Goal: Task Accomplishment & Management: Manage account settings

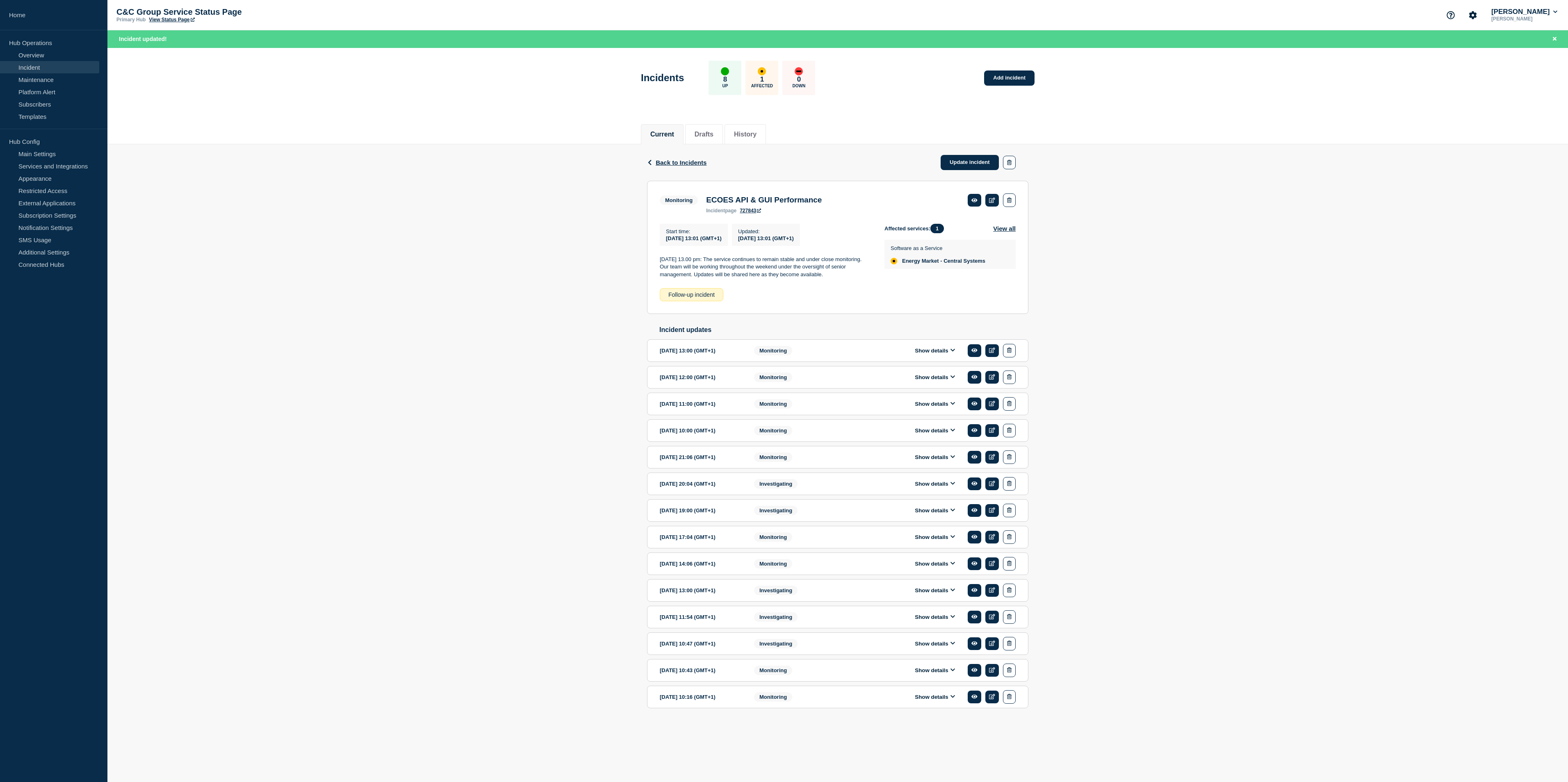
click at [808, 278] on p "[DATE] 13.00 pm: The service continues to remain stable and under close monitor…" at bounding box center [766, 267] width 212 height 23
drag, startPoint x: 839, startPoint y: 279, endPoint x: 659, endPoint y: 262, distance: 180.8
click at [659, 262] on section "Monitoring ECOES API & GUI Performance incident page 727843 Start time : [DATE]…" at bounding box center [838, 247] width 381 height 133
drag, startPoint x: 659, startPoint y: 262, endPoint x: 665, endPoint y: 263, distance: 6.1
copy p "[DATE] 13.00 pm: The service continues to remain stable and under close monitor…"
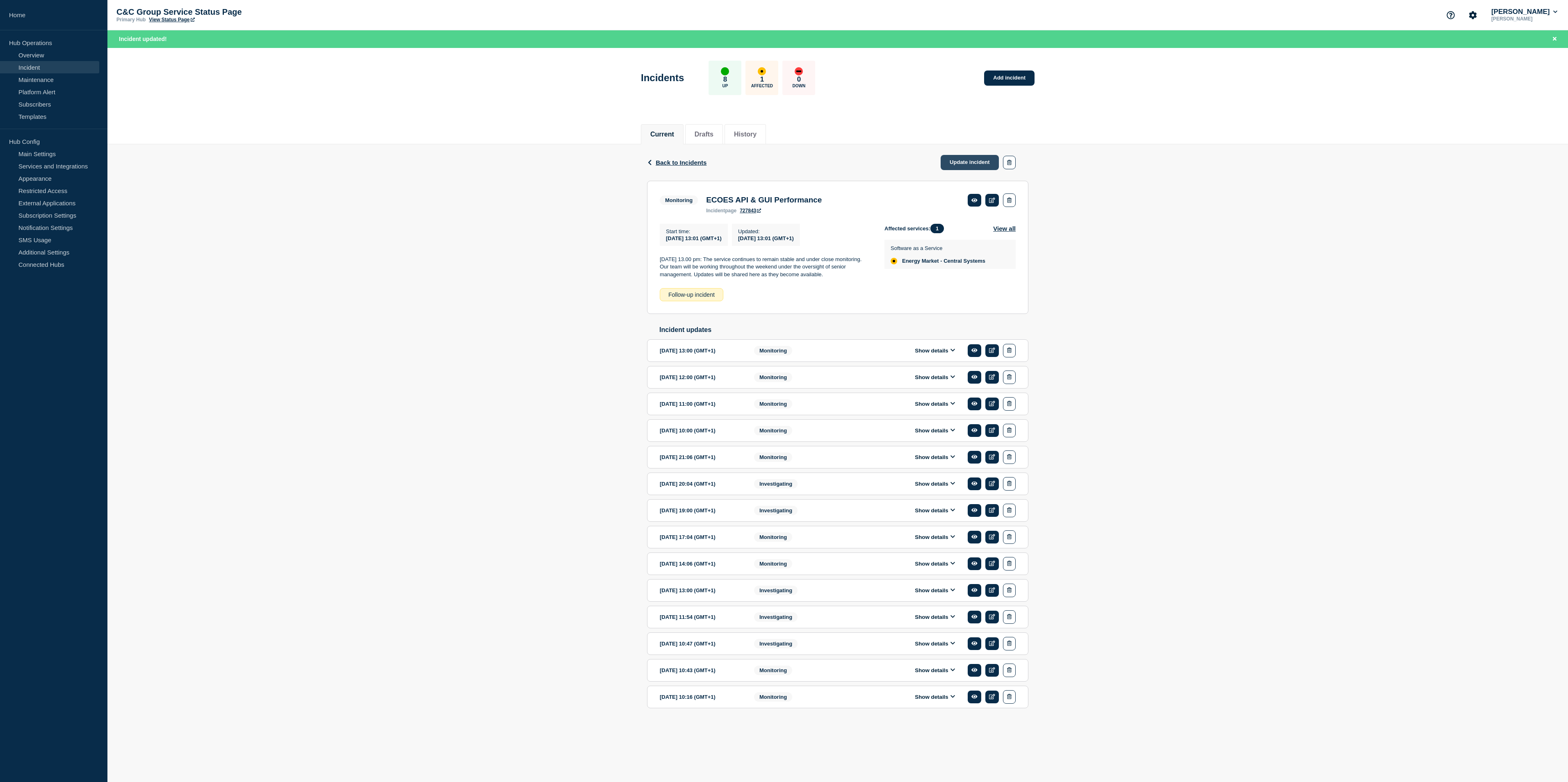
click at [975, 160] on link "Update incident" at bounding box center [970, 162] width 58 height 15
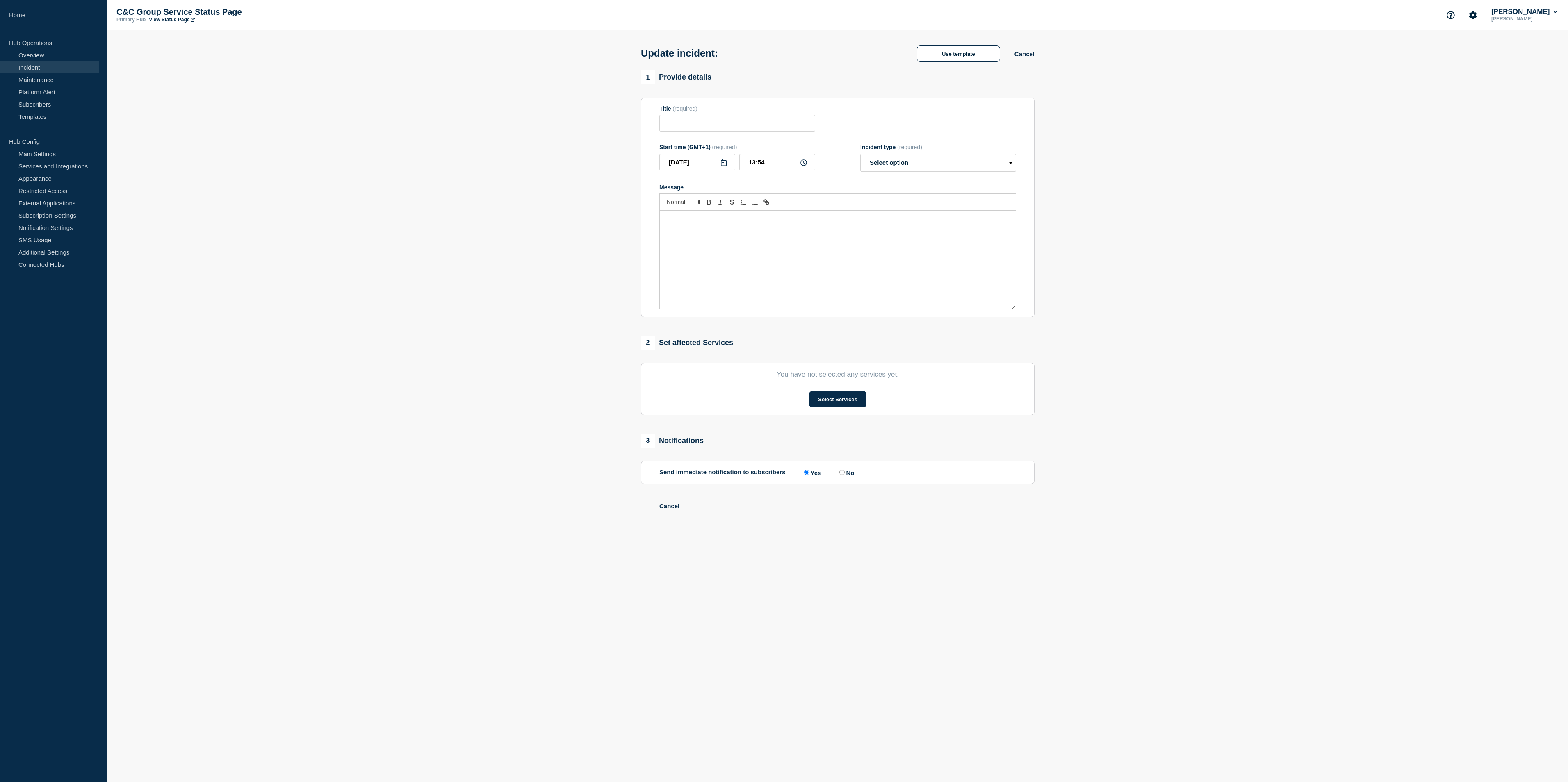
type input "ECOES API & GUI Performance"
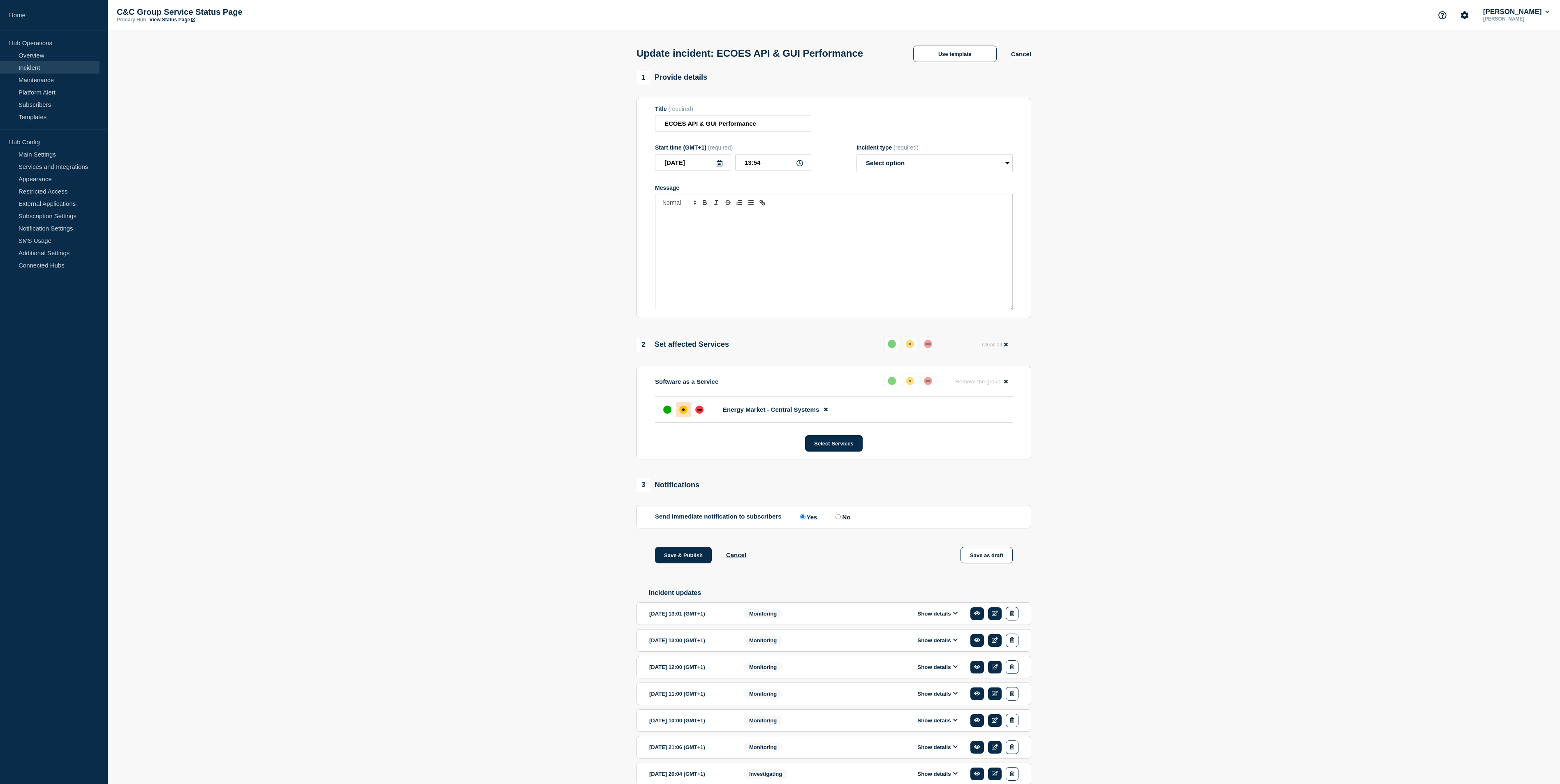
click at [770, 216] on div "Message" at bounding box center [834, 261] width 357 height 99
click at [699, 225] on p "[DATE] 13.00 pm: The service continues to remain stable and under close monitor…" at bounding box center [834, 223] width 345 height 15
click at [909, 231] on p "[DATE] 14.00 pm: The service continues to remain stable and under close monitor…" at bounding box center [834, 223] width 345 height 15
drag, startPoint x: 909, startPoint y: 230, endPoint x: 646, endPoint y: 209, distance: 263.8
click at [646, 209] on section "Title (required) ECOES API & GUI Performance Start time (GMT+1) (required) [DAT…" at bounding box center [834, 208] width 395 height 221
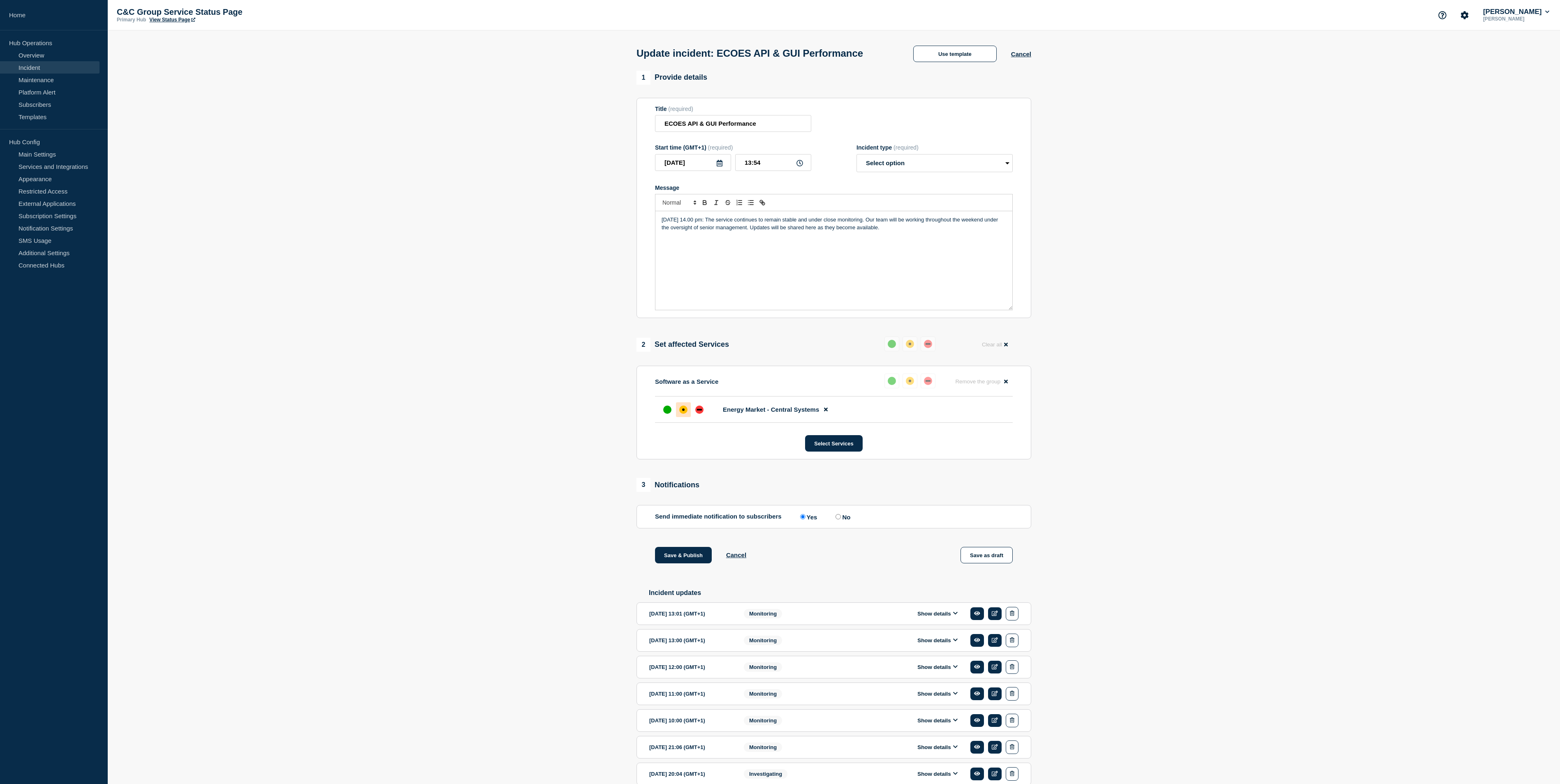
copy p "[DATE] 14.00 pm: The service continues to remain stable and under close monitor…"
click at [762, 160] on input "13:54" at bounding box center [773, 163] width 76 height 17
type input "14:00"
click at [883, 168] on select "Select option Investigating Identified Monitoring Resolved" at bounding box center [934, 164] width 156 height 18
select select "monitoring"
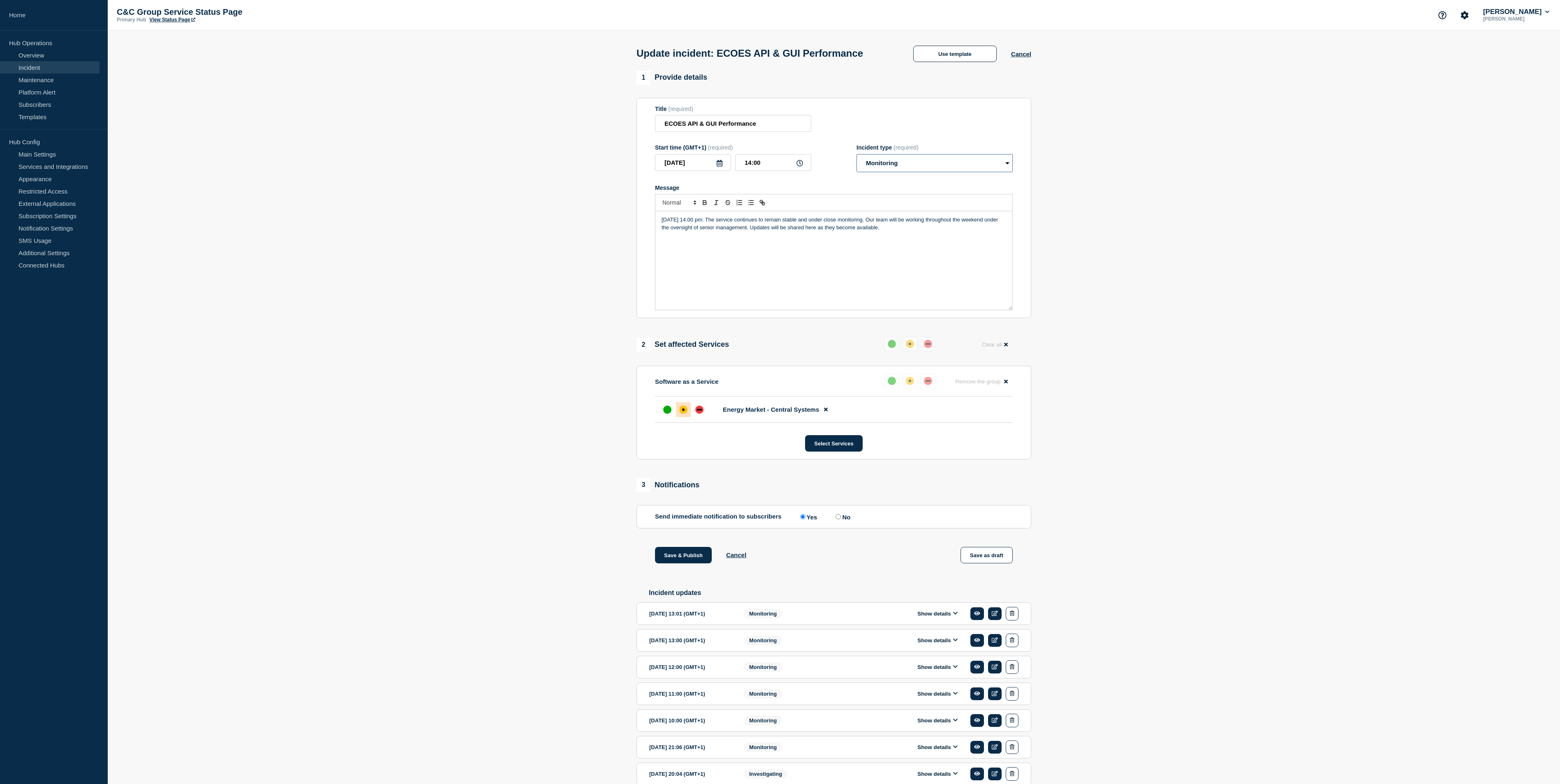
click at [856, 157] on select "Select option Investigating Identified Monitoring Resolved" at bounding box center [934, 164] width 156 height 18
click at [668, 564] on button "Save & Publish" at bounding box center [683, 555] width 57 height 16
